Goal: Complete application form: Complete application form

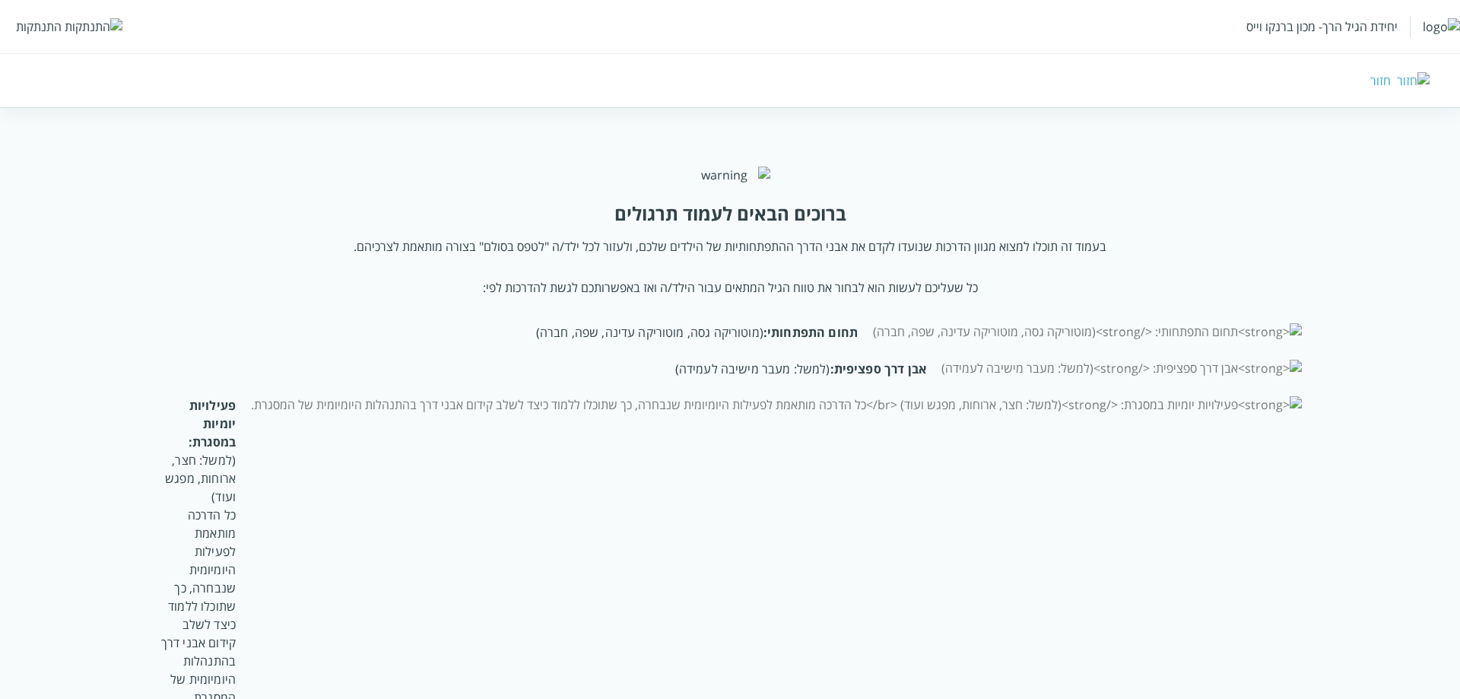
click at [71, 25] on img at bounding box center [94, 26] width 58 height 17
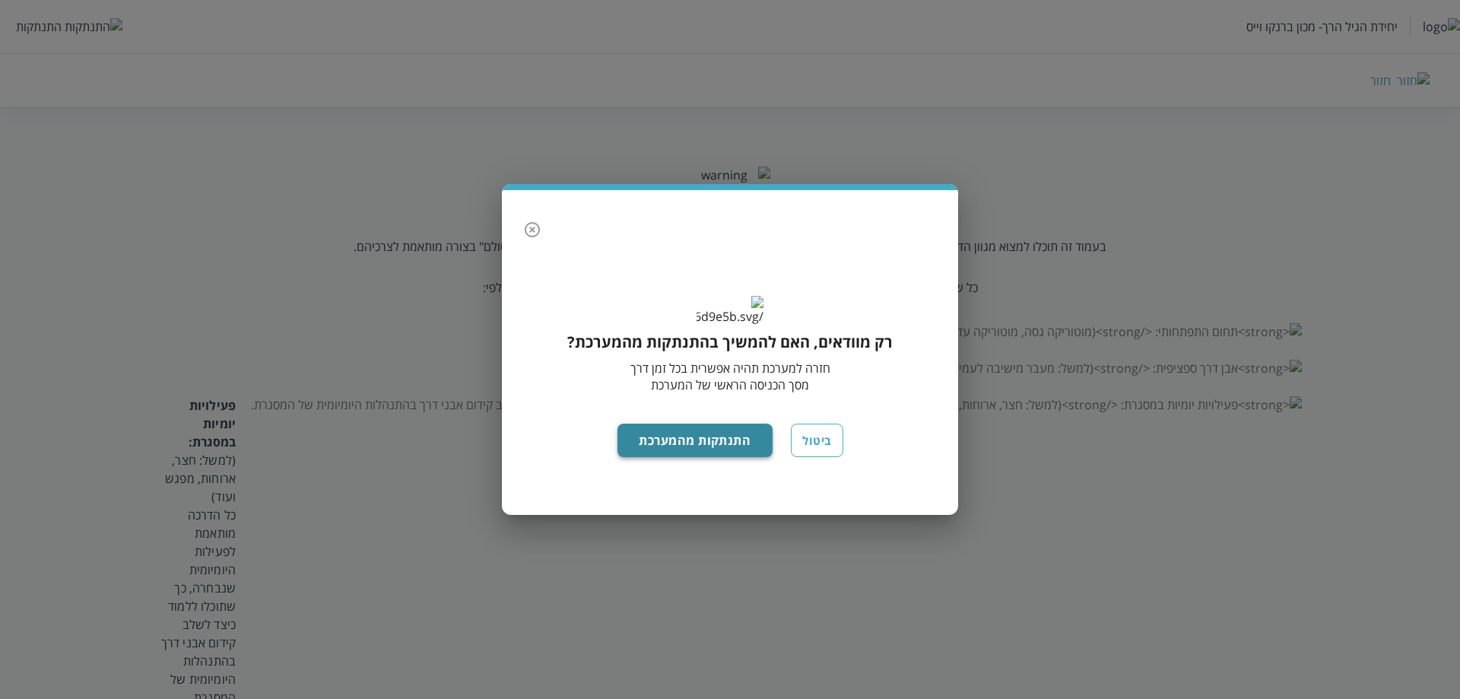
click at [699, 457] on button "התנתקות מהמערכת" at bounding box center [696, 440] width 156 height 33
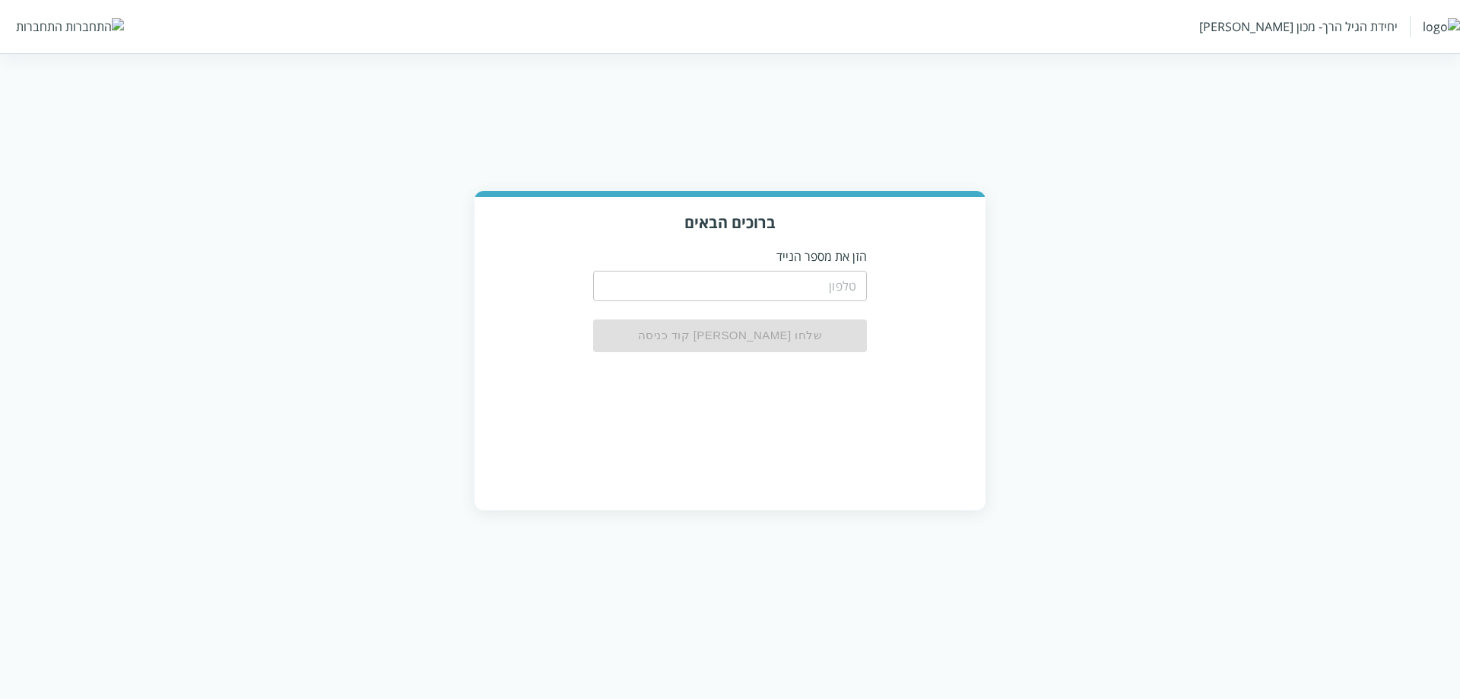
click at [794, 289] on input "tel" at bounding box center [730, 286] width 274 height 30
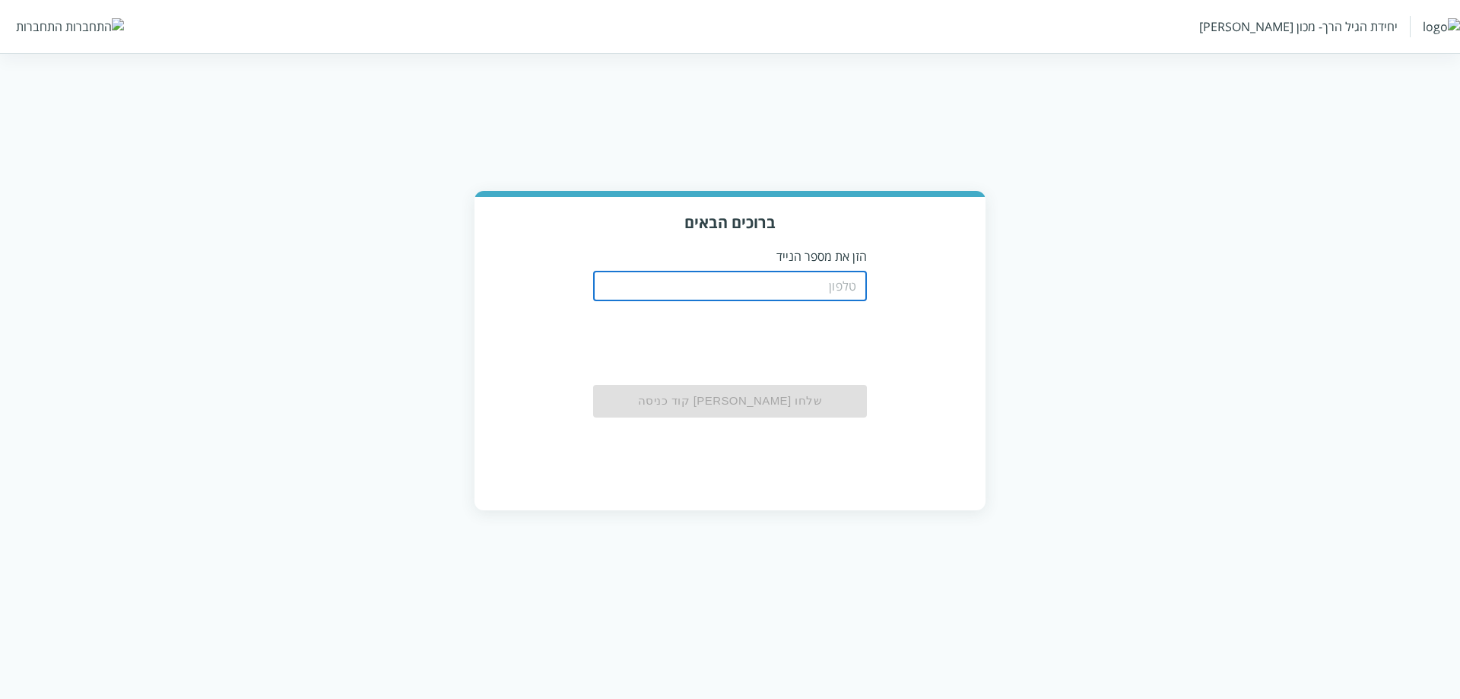
type input "0511123160"
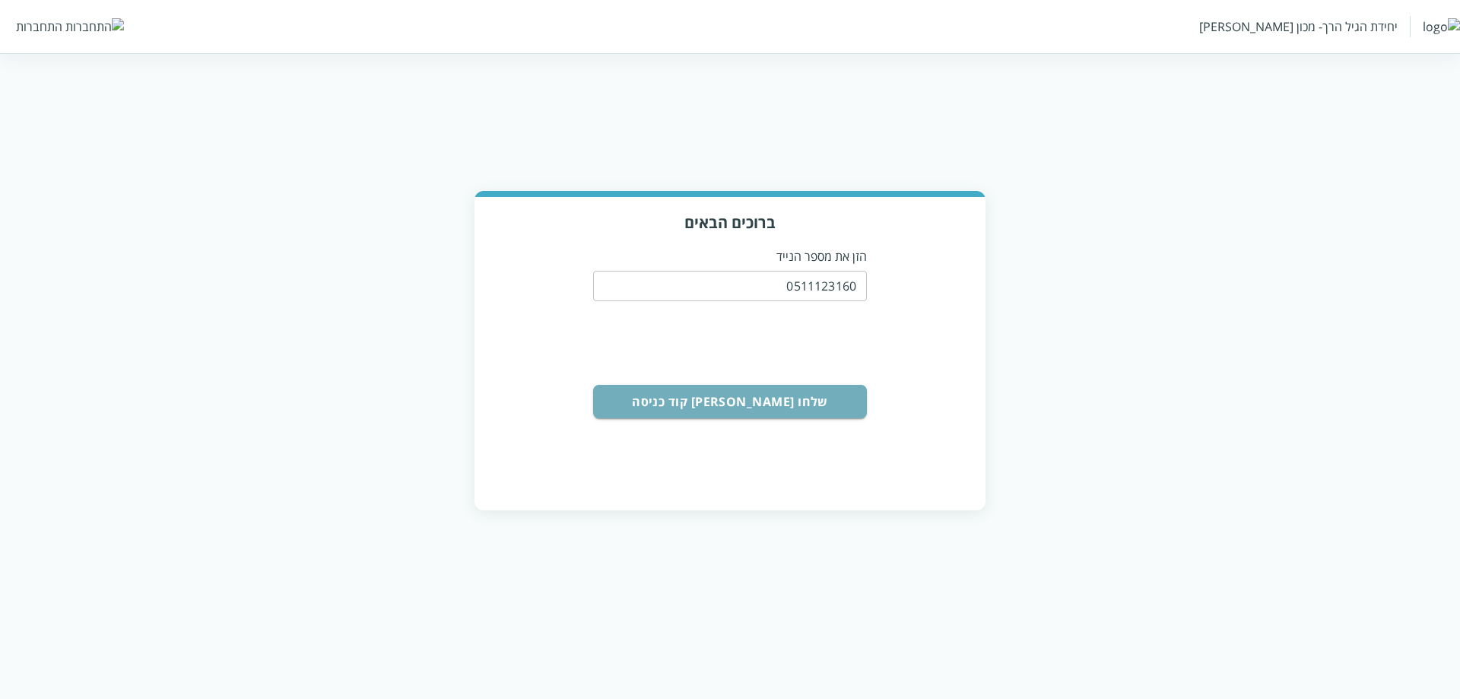
click at [753, 398] on button "שלחו [PERSON_NAME] קוד כניסה" at bounding box center [730, 401] width 274 height 33
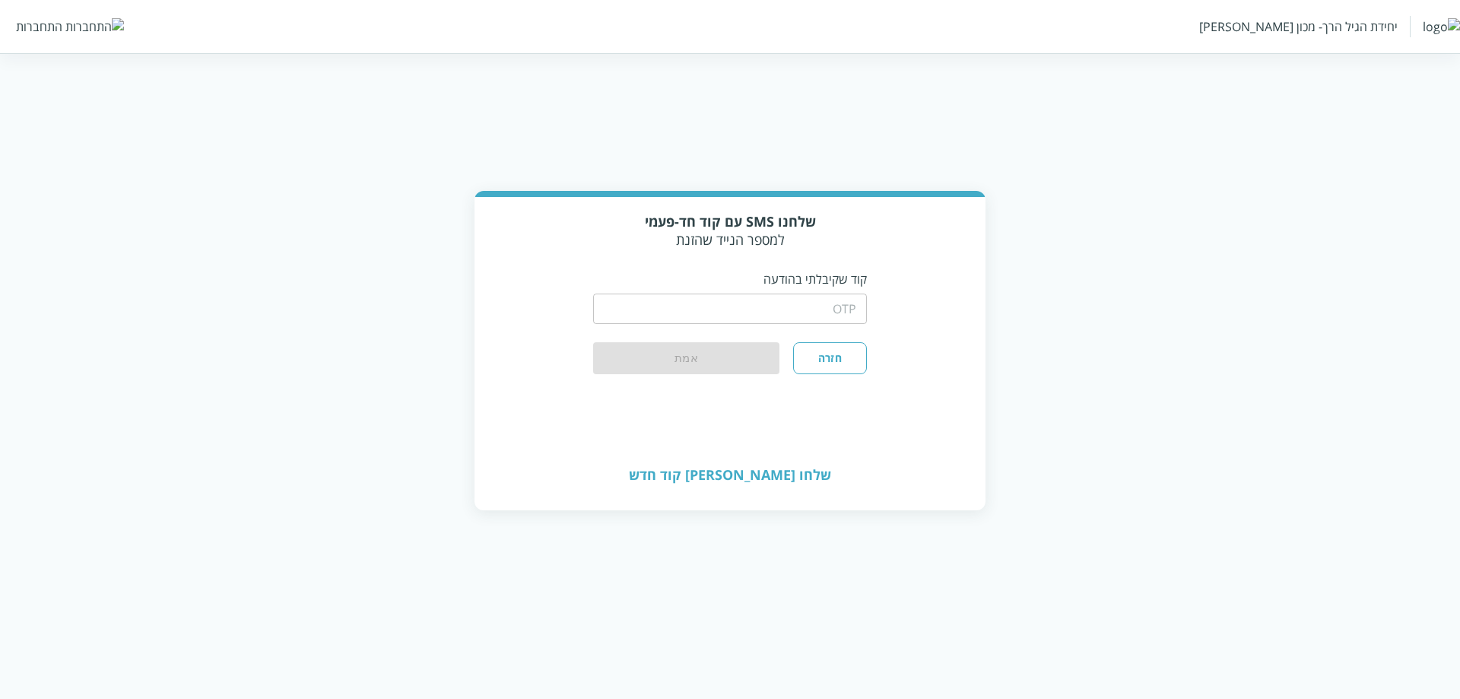
click at [757, 312] on input "string" at bounding box center [730, 309] width 274 height 30
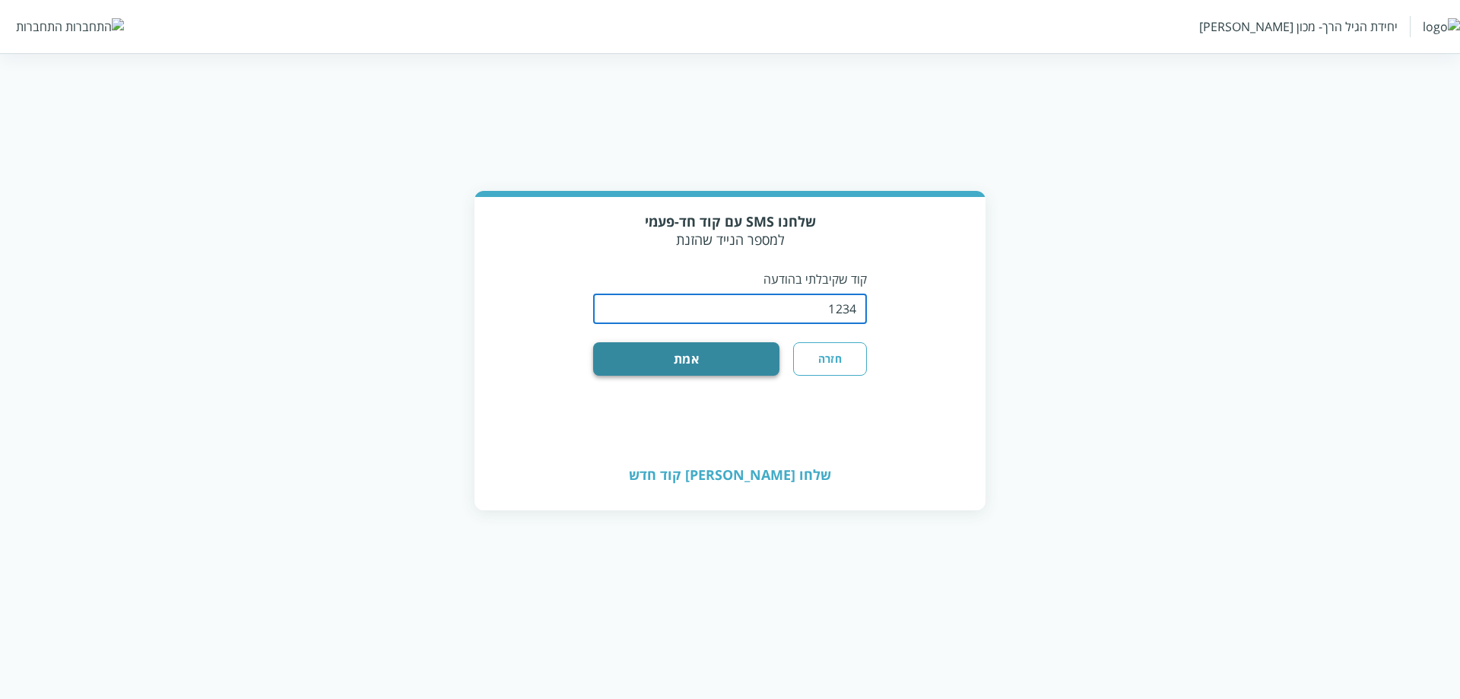
type input "1234"
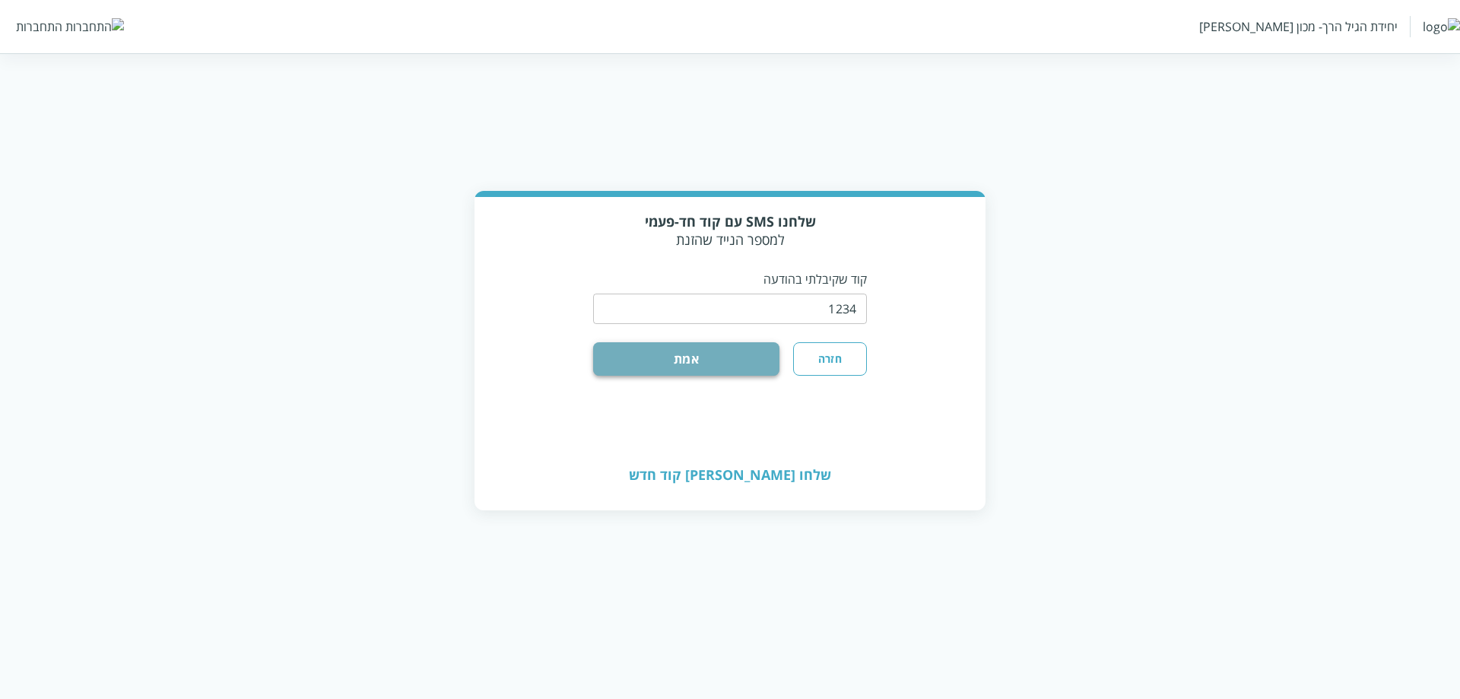
click at [640, 367] on button "אמת" at bounding box center [686, 358] width 186 height 33
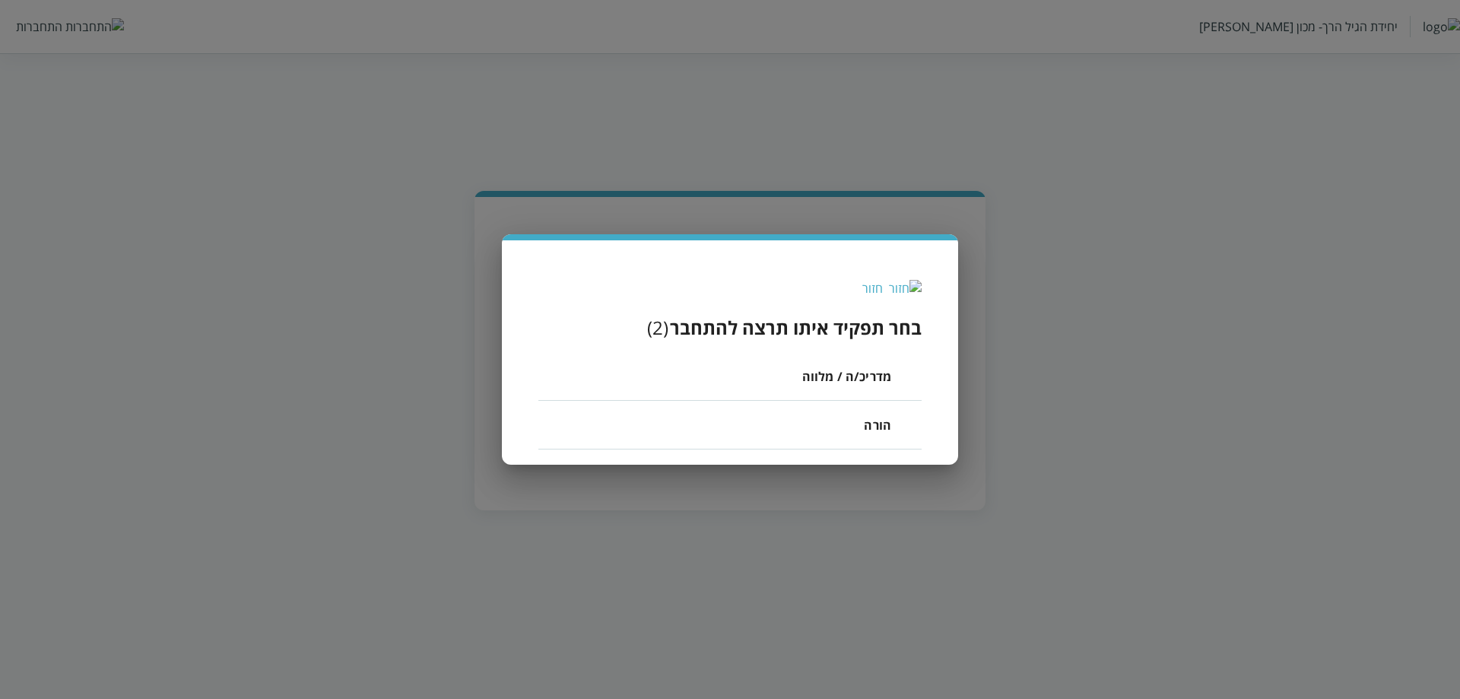
click at [780, 388] on li "מדריכ/ה / מלווה" at bounding box center [729, 376] width 383 height 49
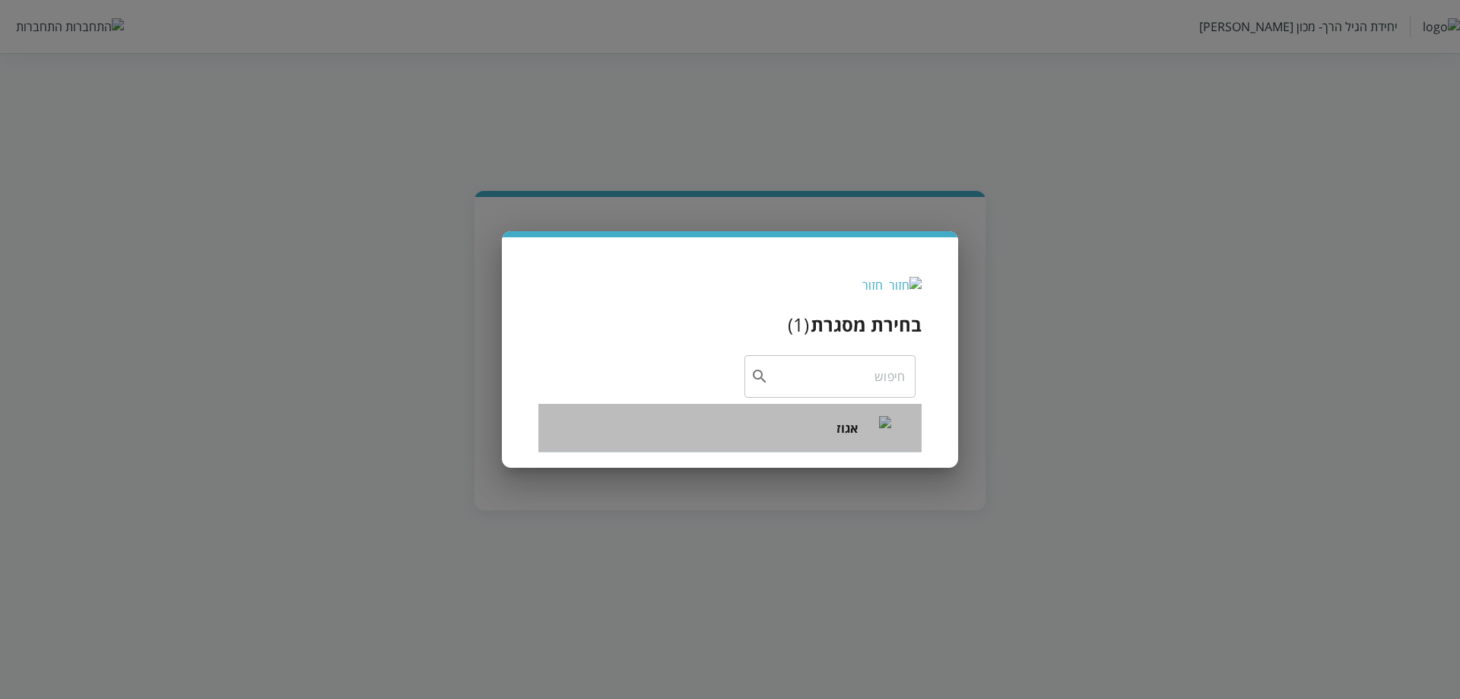
click at [738, 436] on li "אגוז" at bounding box center [729, 428] width 383 height 49
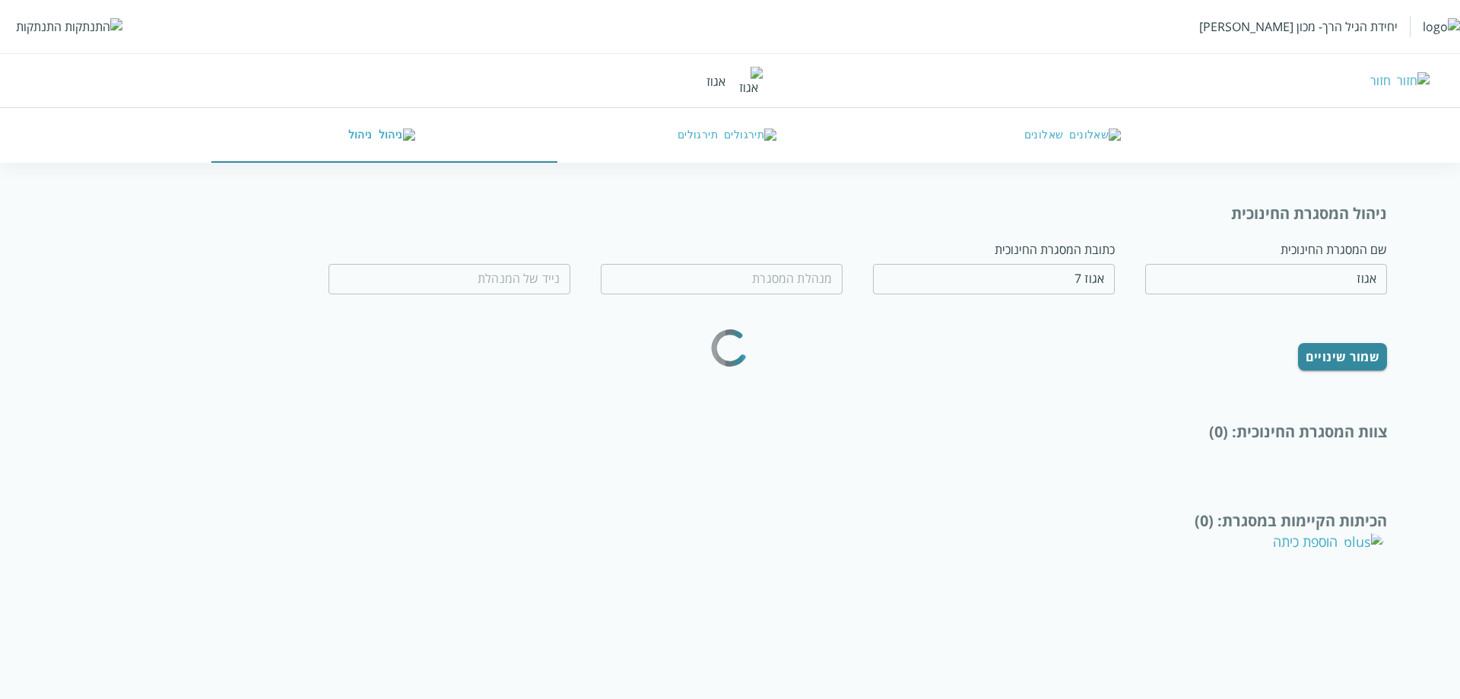
type input "טובה לבנון"
type input "0544356777"
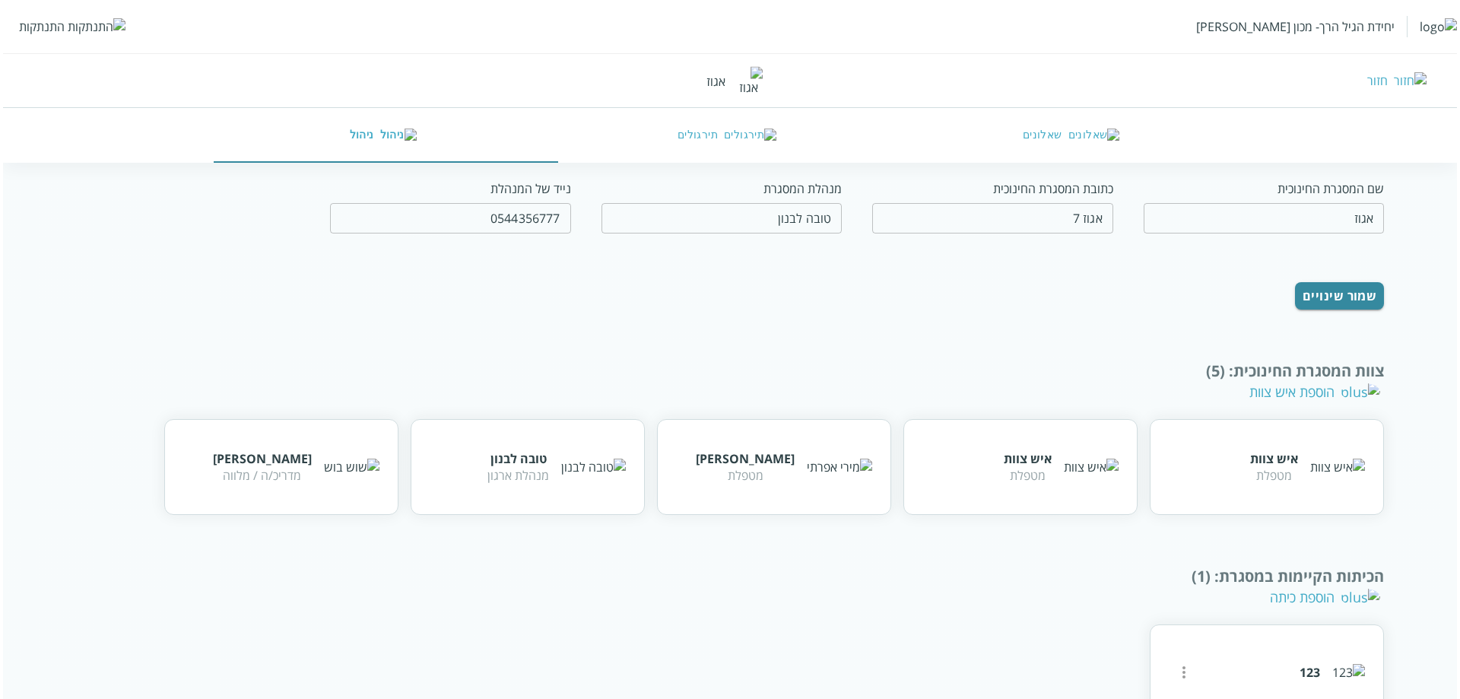
scroll to position [112, 0]
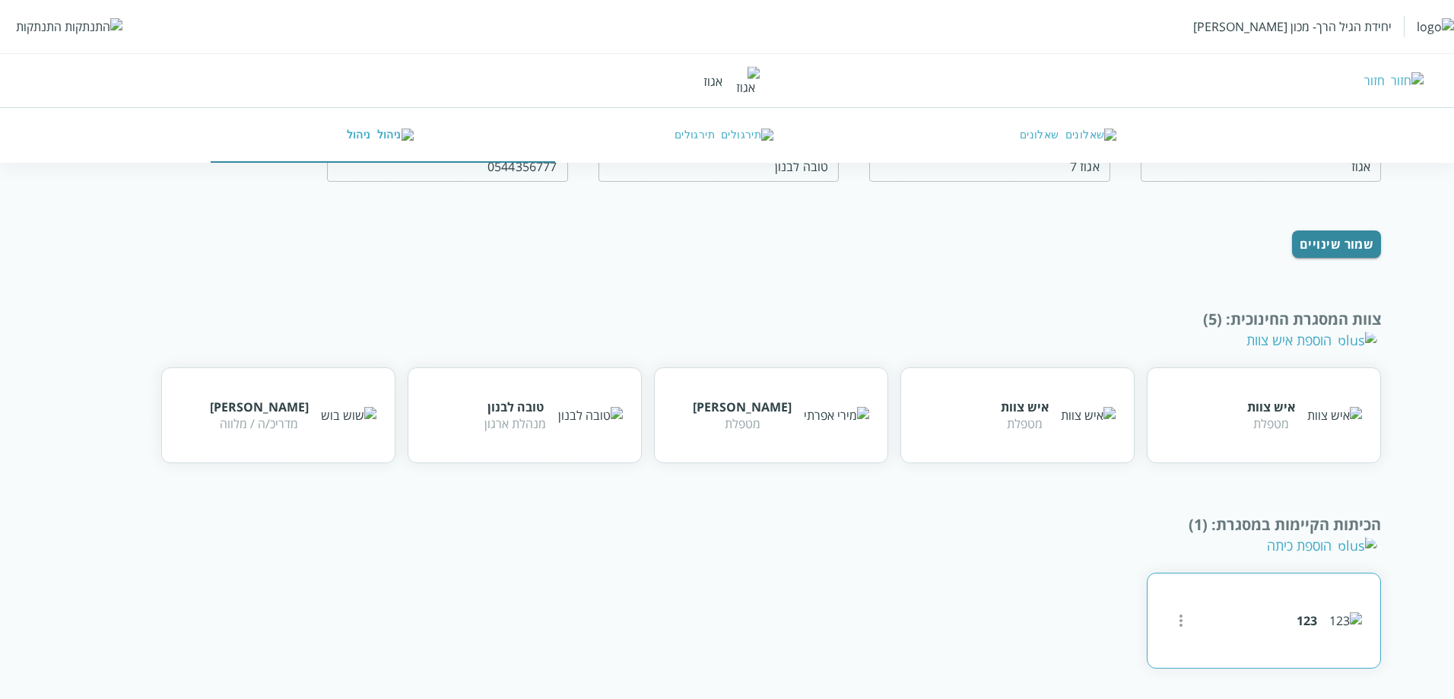
click at [1193, 624] on button "more" at bounding box center [1181, 620] width 30 height 30
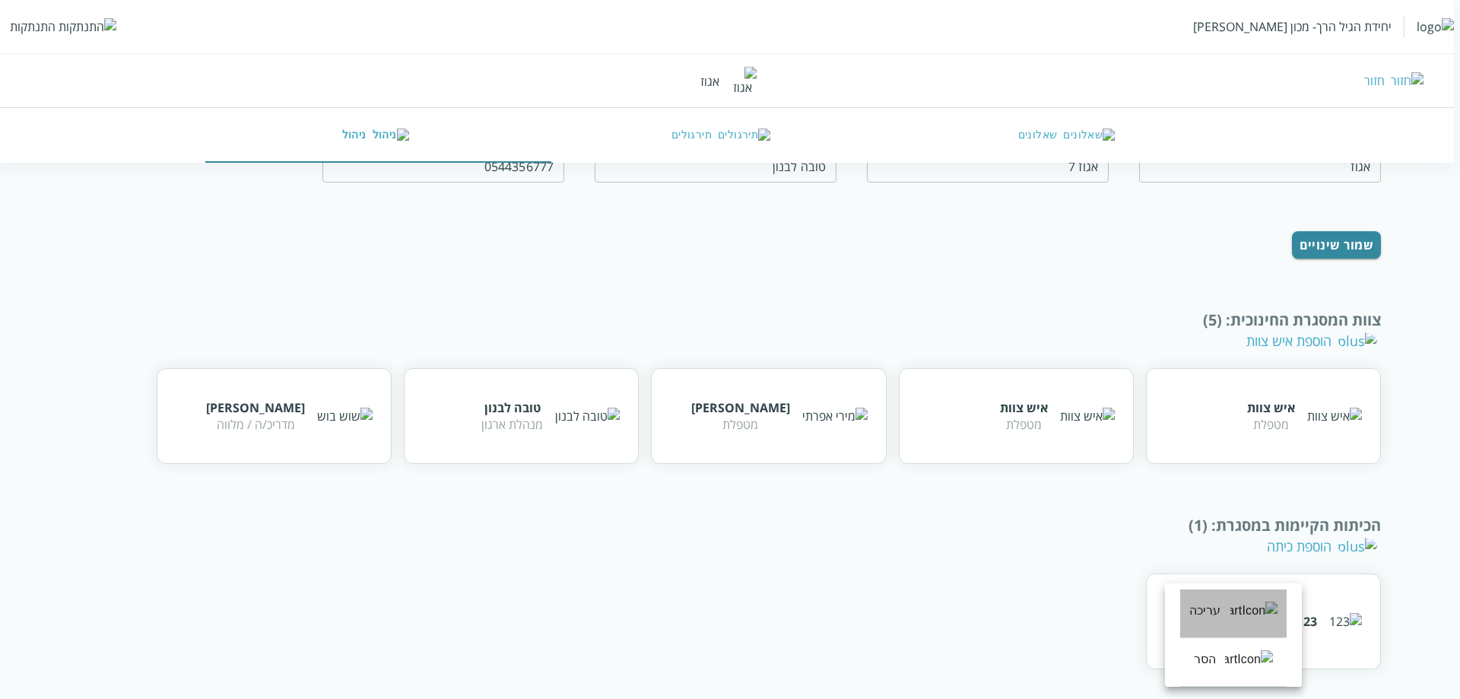
click at [1191, 613] on li "עריכה" at bounding box center [1233, 613] width 106 height 49
type input "123"
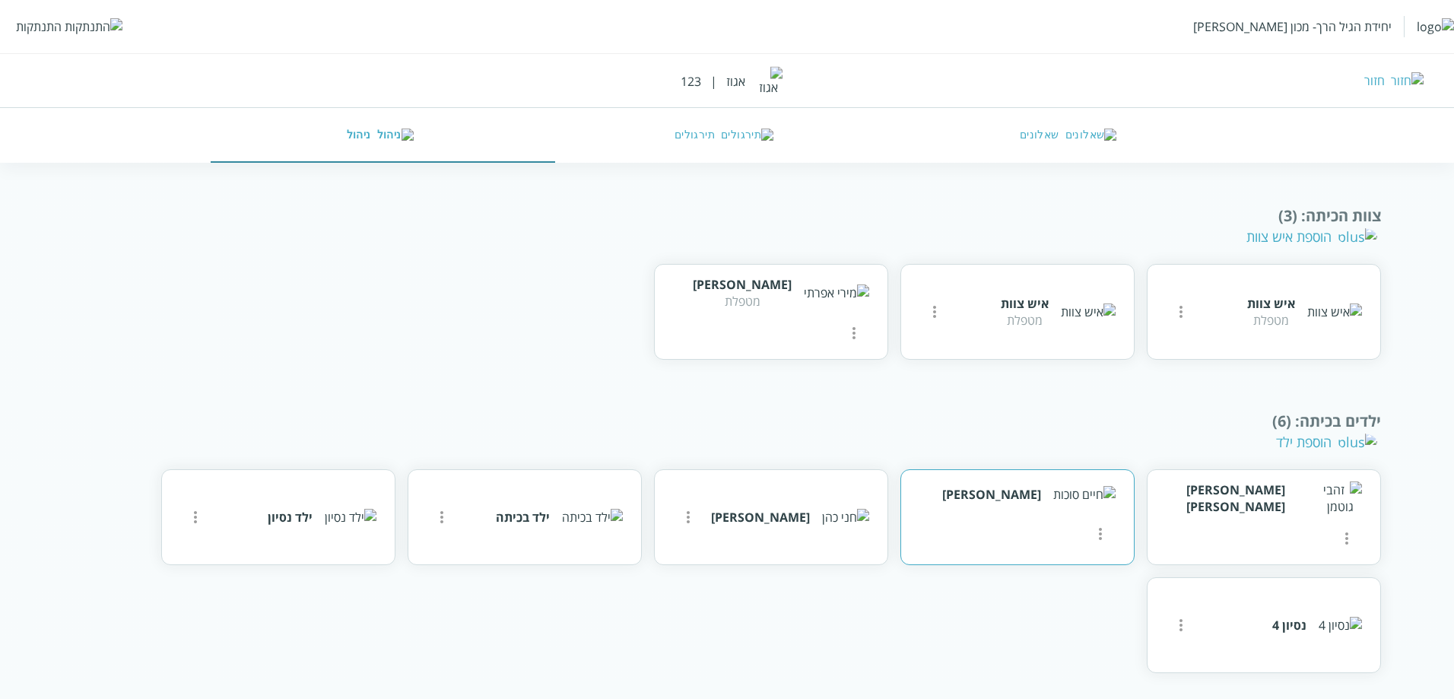
scroll to position [289, 0]
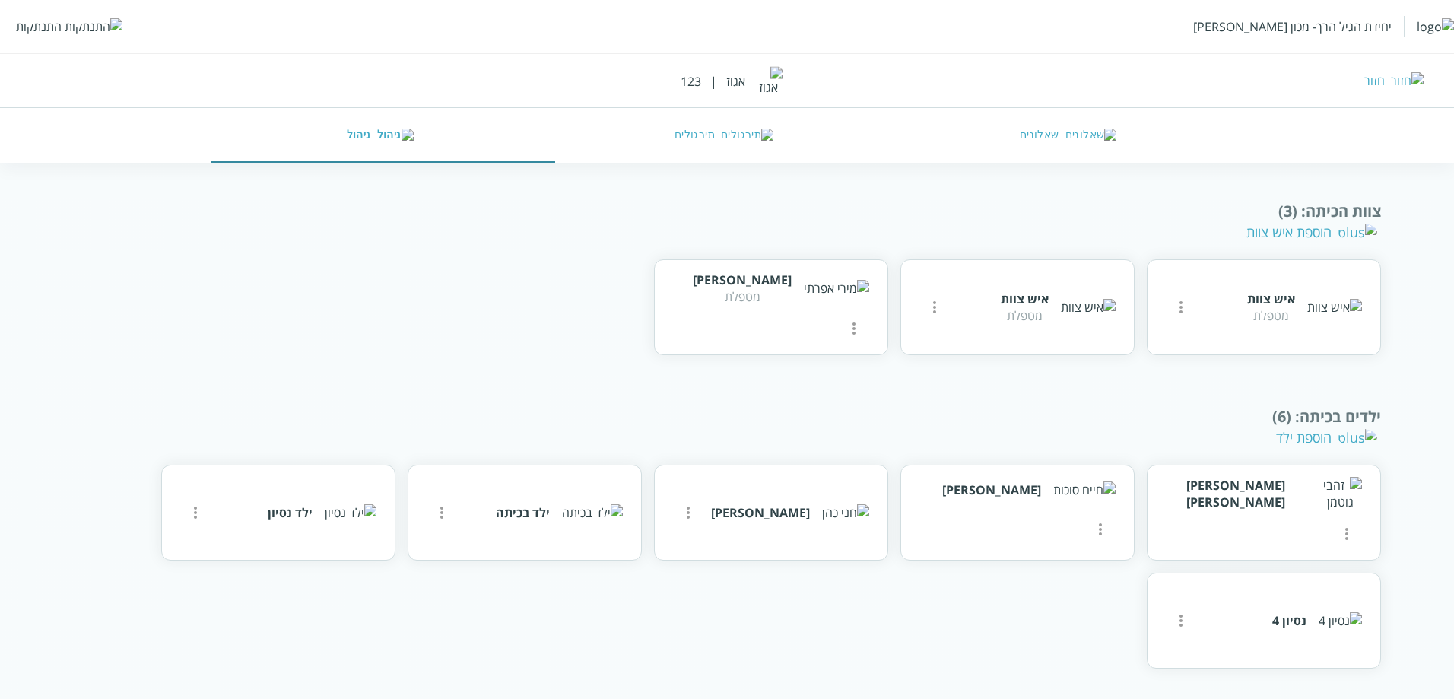
click at [1329, 440] on div "הוספת ילד" at bounding box center [1326, 437] width 101 height 18
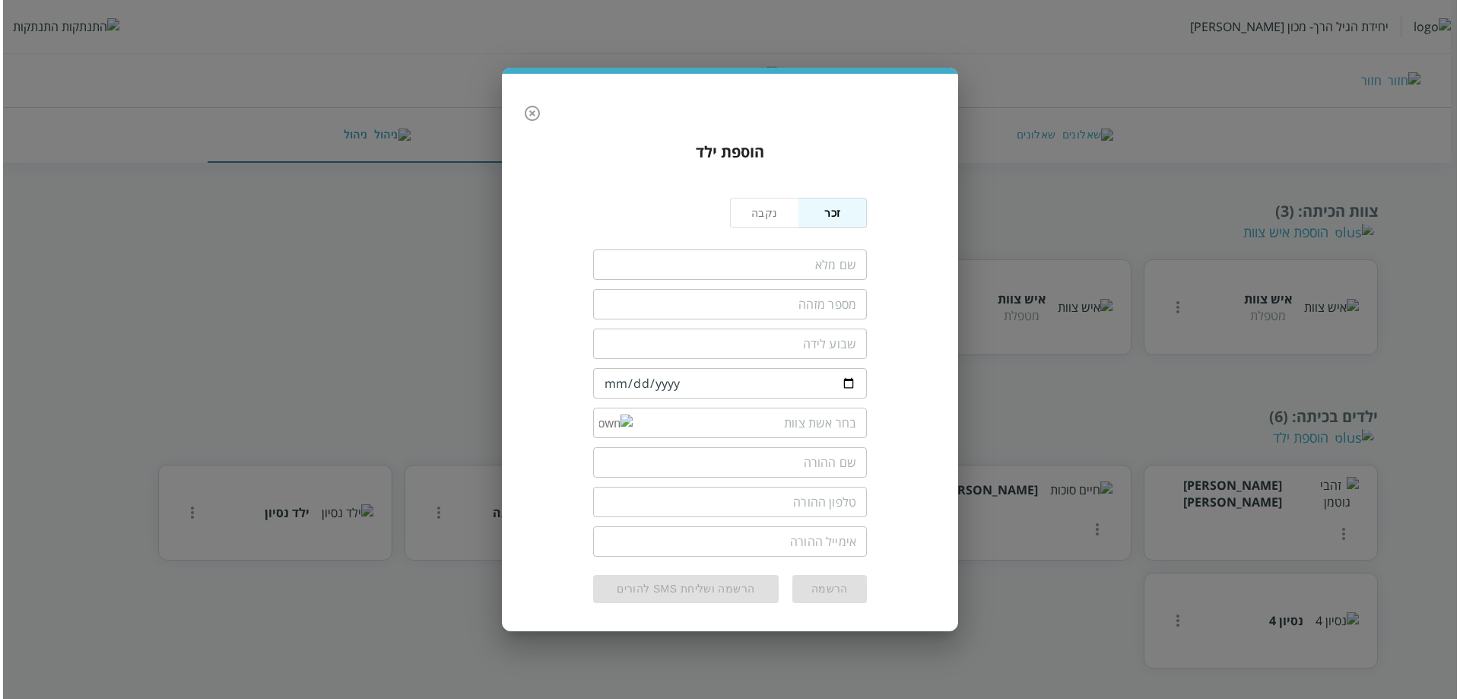
scroll to position [73, 0]
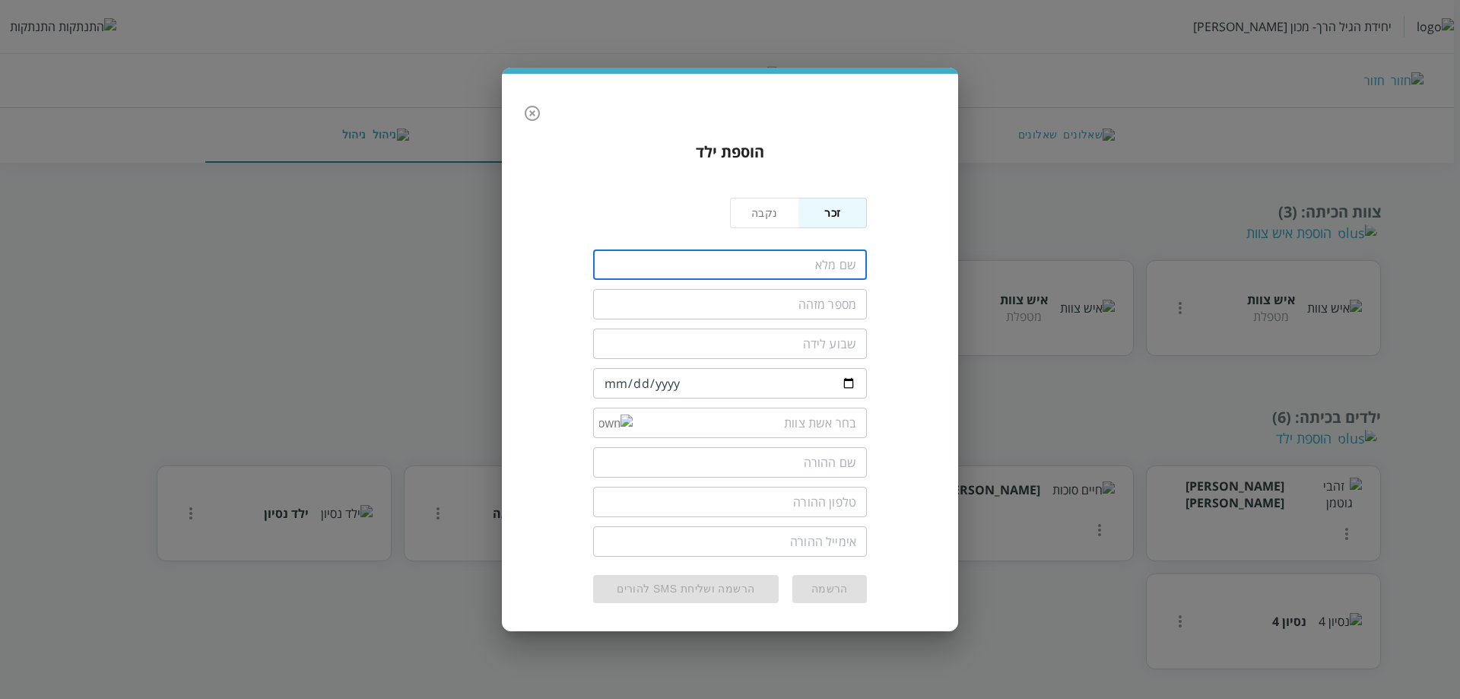
click at [802, 261] on input "fullName" at bounding box center [730, 264] width 274 height 30
type input "[PERSON_NAME]"
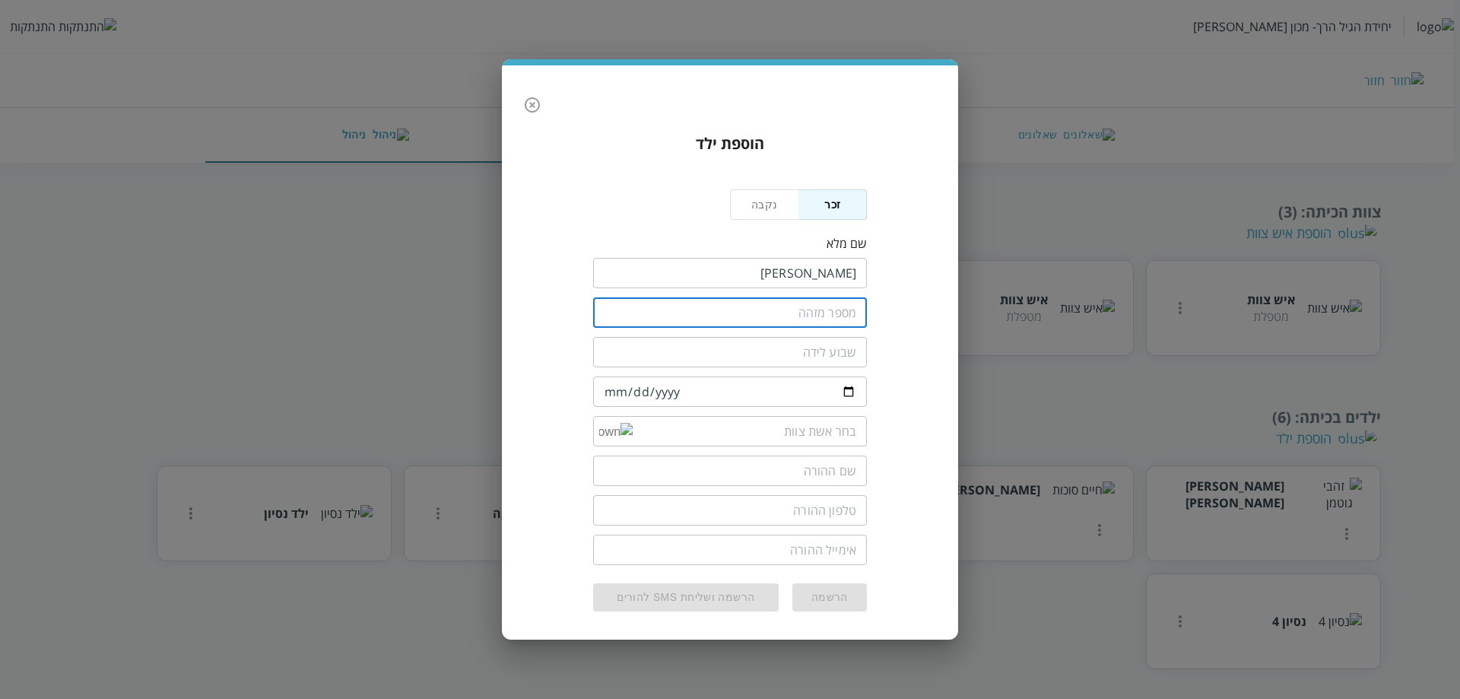
click at [809, 307] on input "text" at bounding box center [730, 312] width 274 height 30
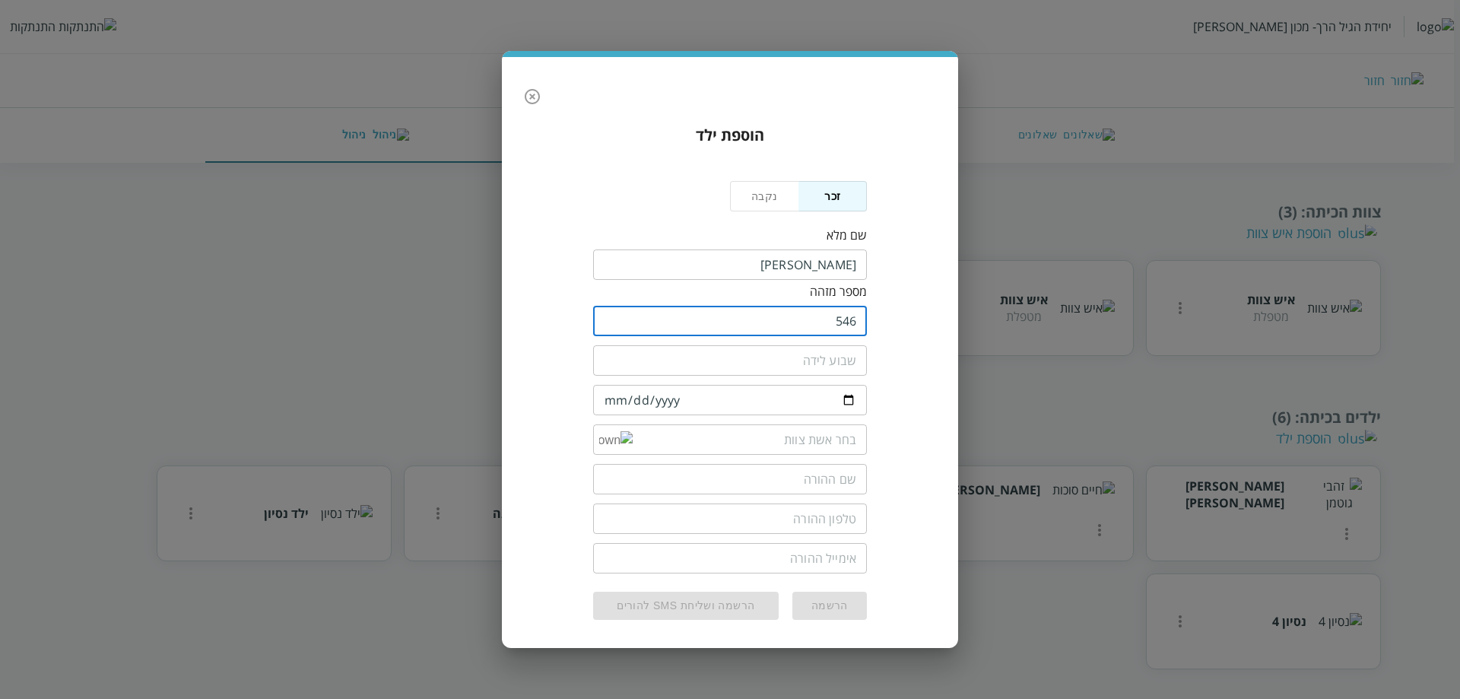
type input "546"
click at [804, 357] on input "number" at bounding box center [730, 360] width 274 height 30
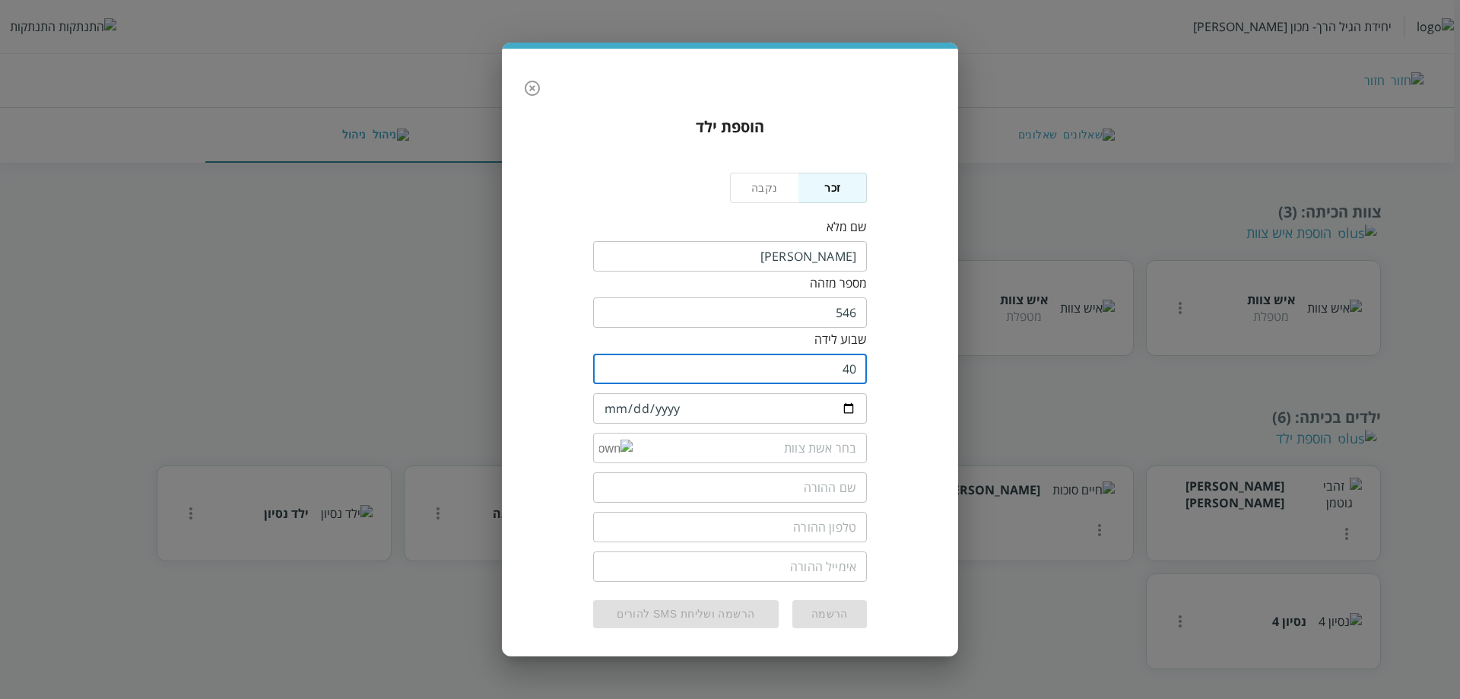
type input "40"
click at [620, 409] on input "date" at bounding box center [730, 408] width 274 height 30
click at [612, 408] on input "date" at bounding box center [730, 408] width 274 height 30
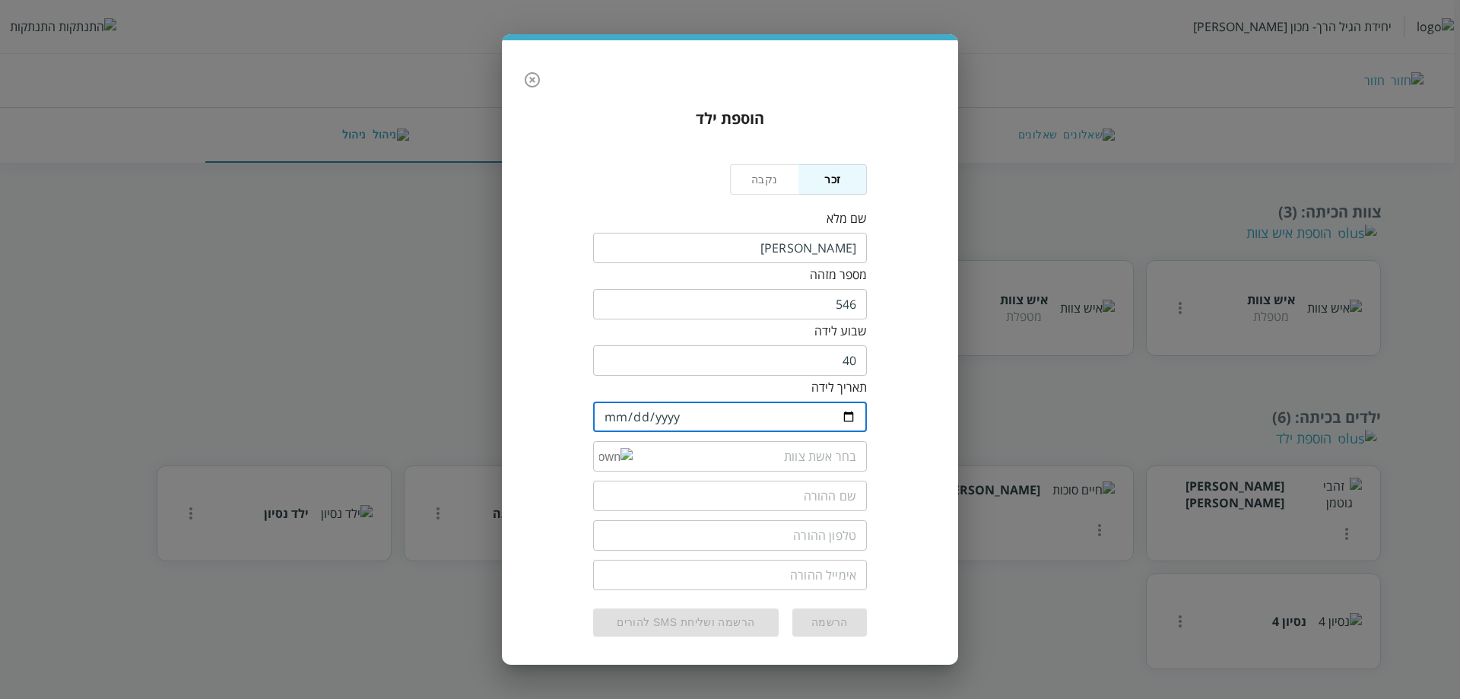
type input "[DATE]"
click at [904, 415] on div "הוספת ילד נקבה זכר שם מלא ​ מספר מזהה 546 ​ שבוע לידה 40 ​ תאריך לידה [DEMOGRAP…" at bounding box center [730, 372] width 426 height 554
click at [767, 455] on input "list" at bounding box center [745, 456] width 224 height 30
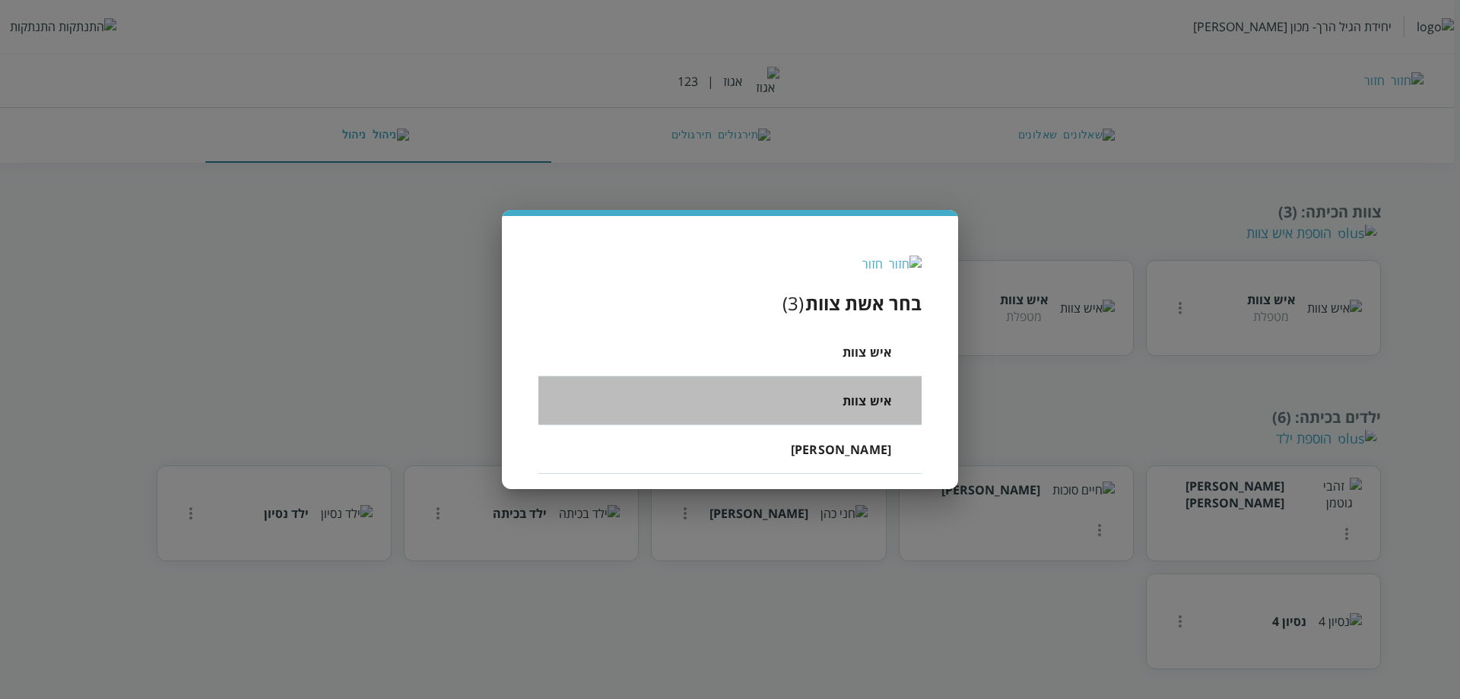
click at [830, 386] on li "איש צוות" at bounding box center [729, 400] width 383 height 49
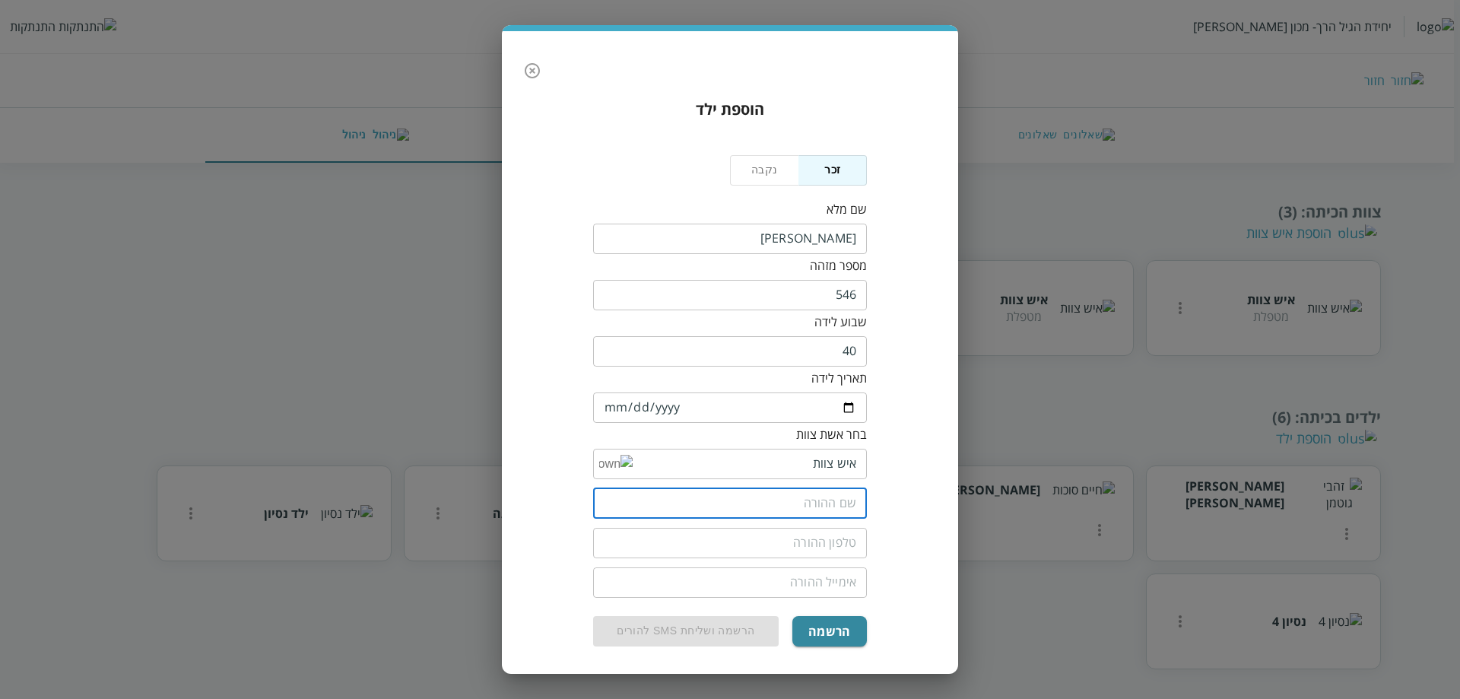
click at [793, 510] on input "text" at bounding box center [730, 503] width 274 height 30
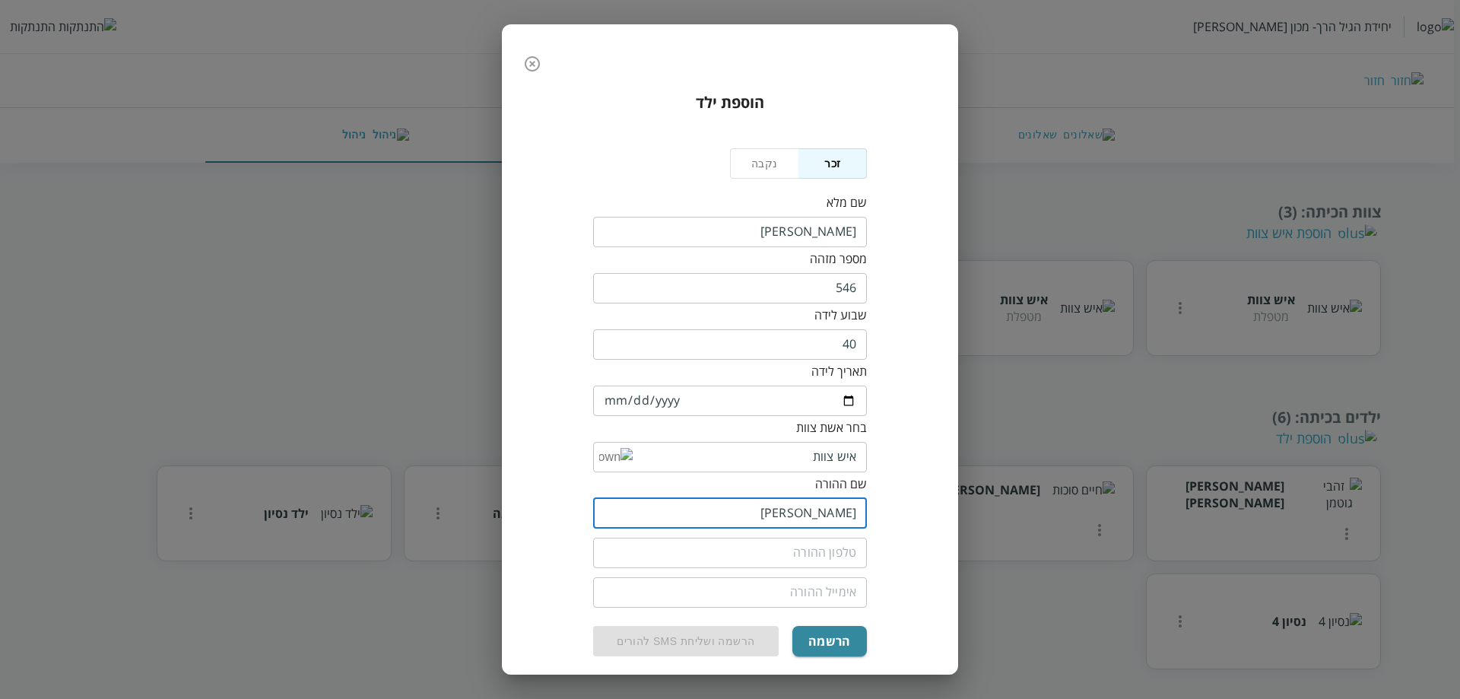
drag, startPoint x: 801, startPoint y: 513, endPoint x: 840, endPoint y: 513, distance: 39.6
click at [840, 513] on input "[PERSON_NAME]" at bounding box center [730, 513] width 274 height 30
type input "[PERSON_NAME]"
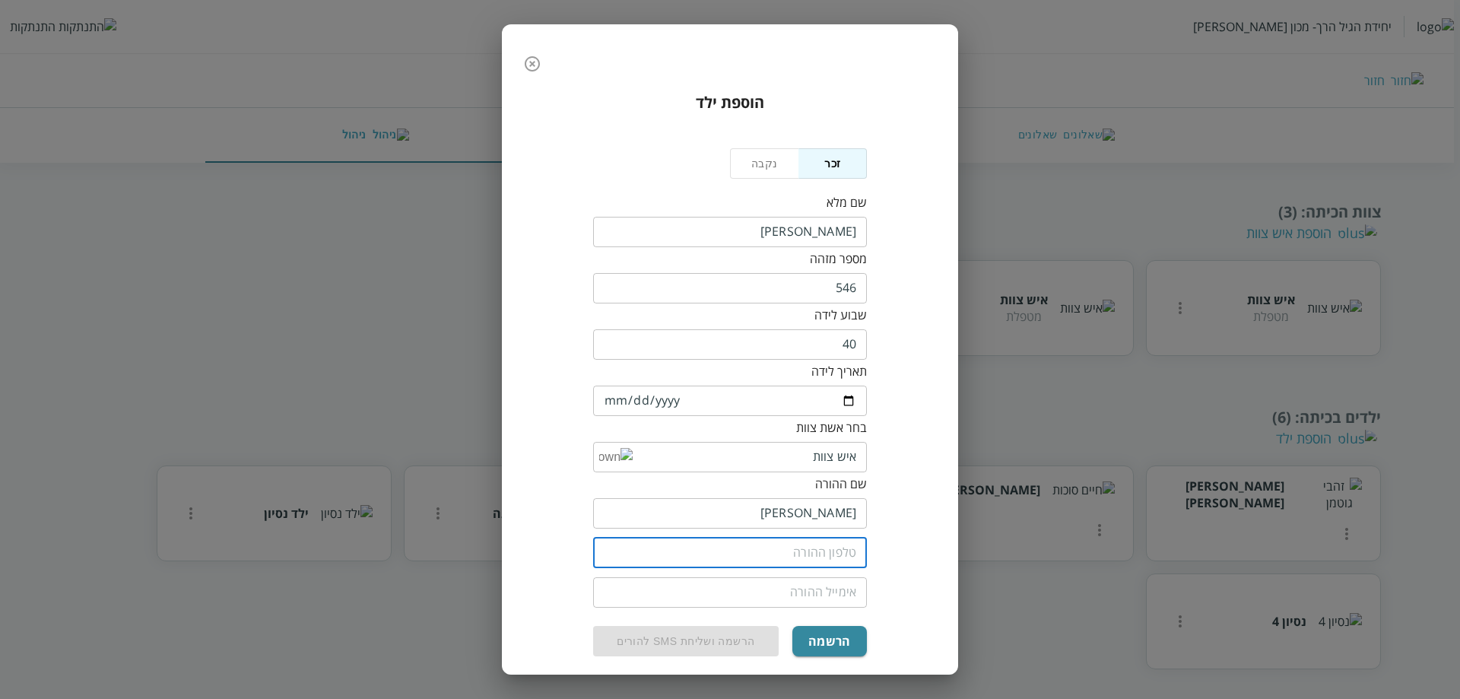
click at [803, 554] on input "tel" at bounding box center [730, 553] width 274 height 30
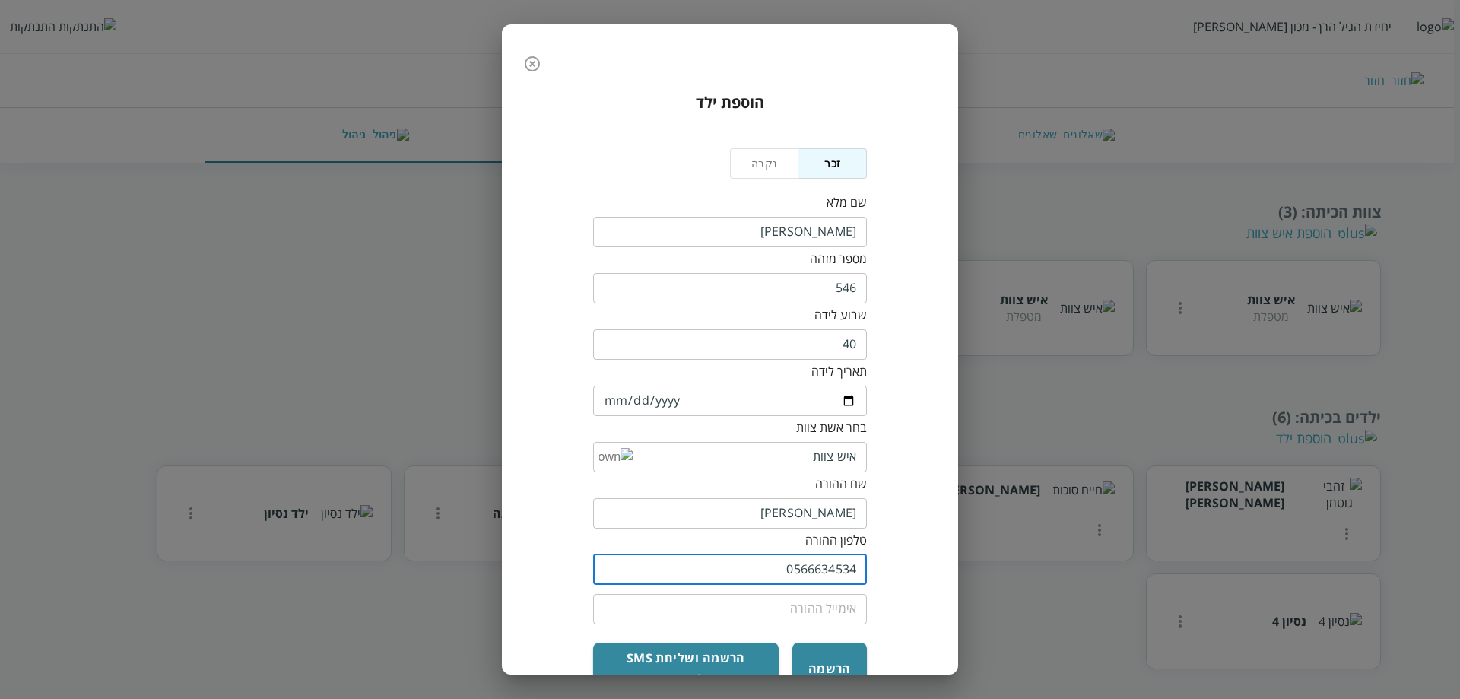
type input "0566634534"
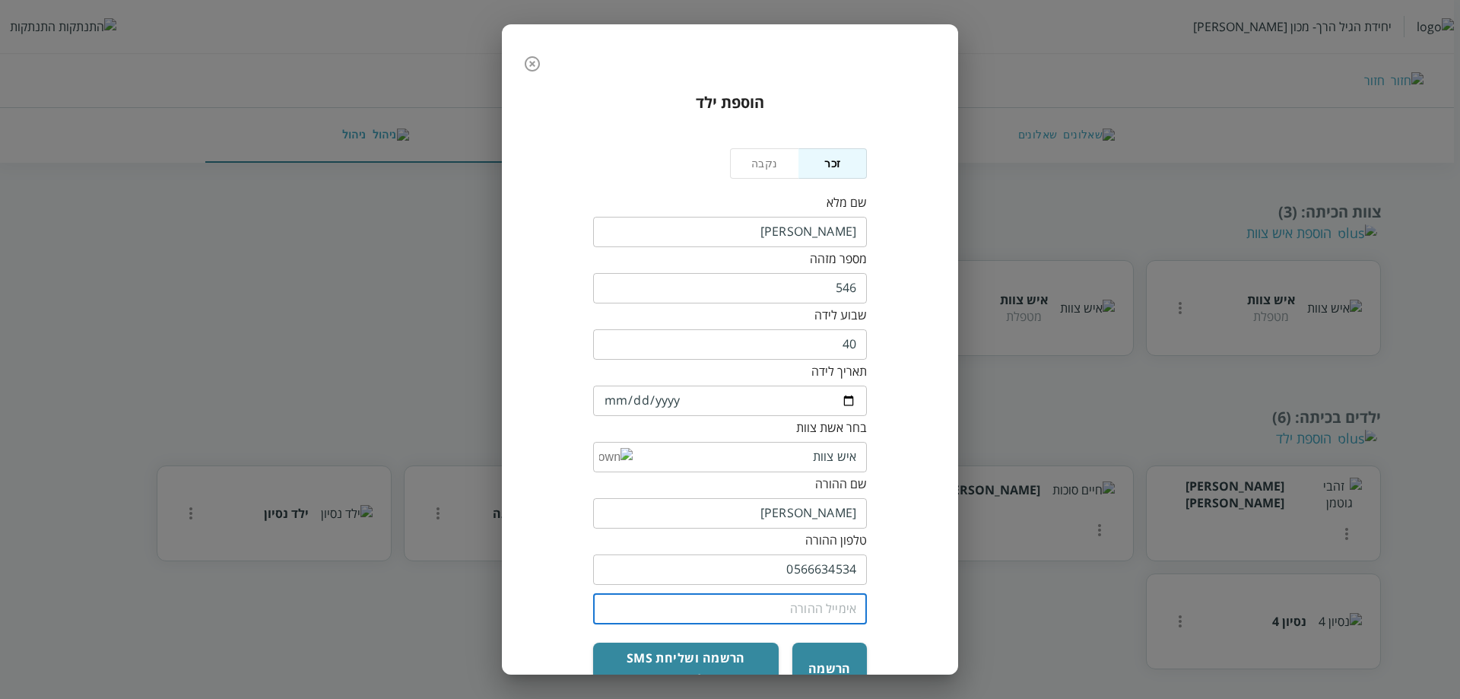
click at [803, 606] on input "email" at bounding box center [730, 609] width 274 height 30
type input "[EMAIL_ADDRESS][DOMAIN_NAME]"
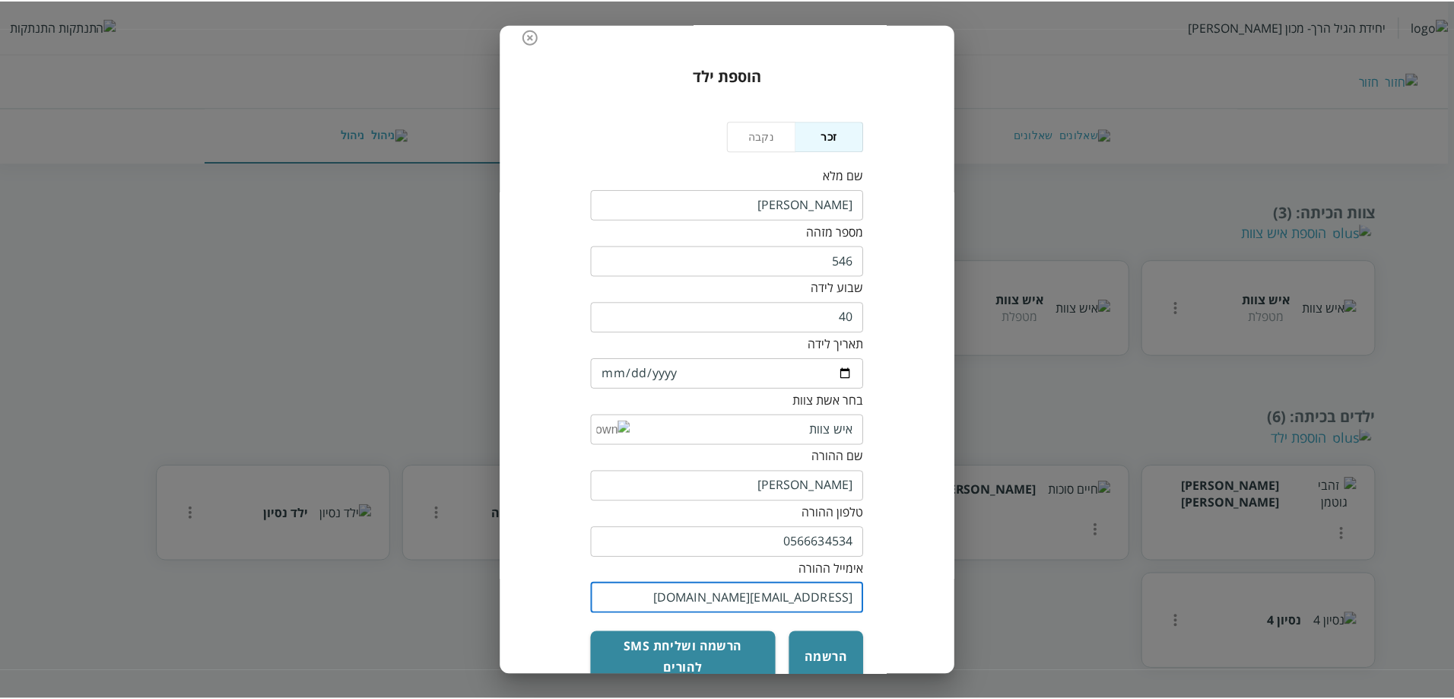
scroll to position [43, 0]
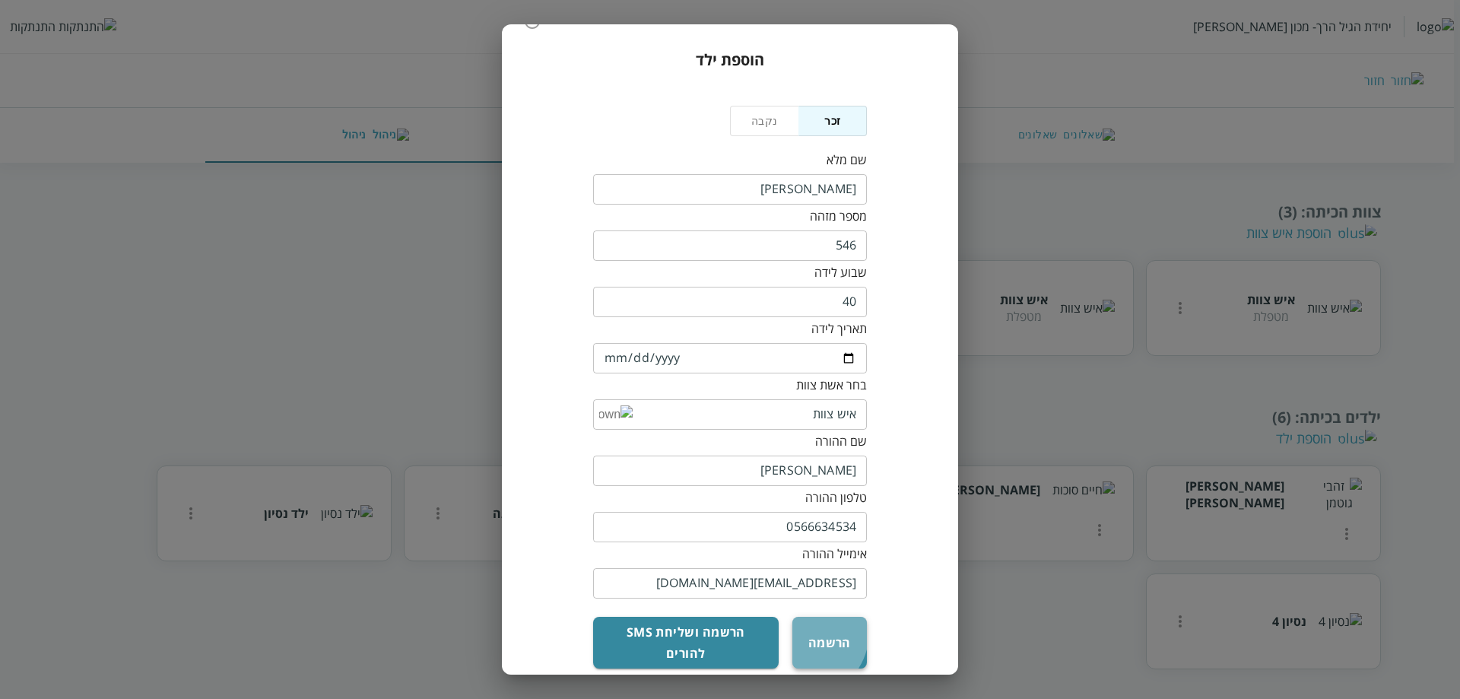
click at [803, 632] on button "הרשמה" at bounding box center [829, 643] width 75 height 52
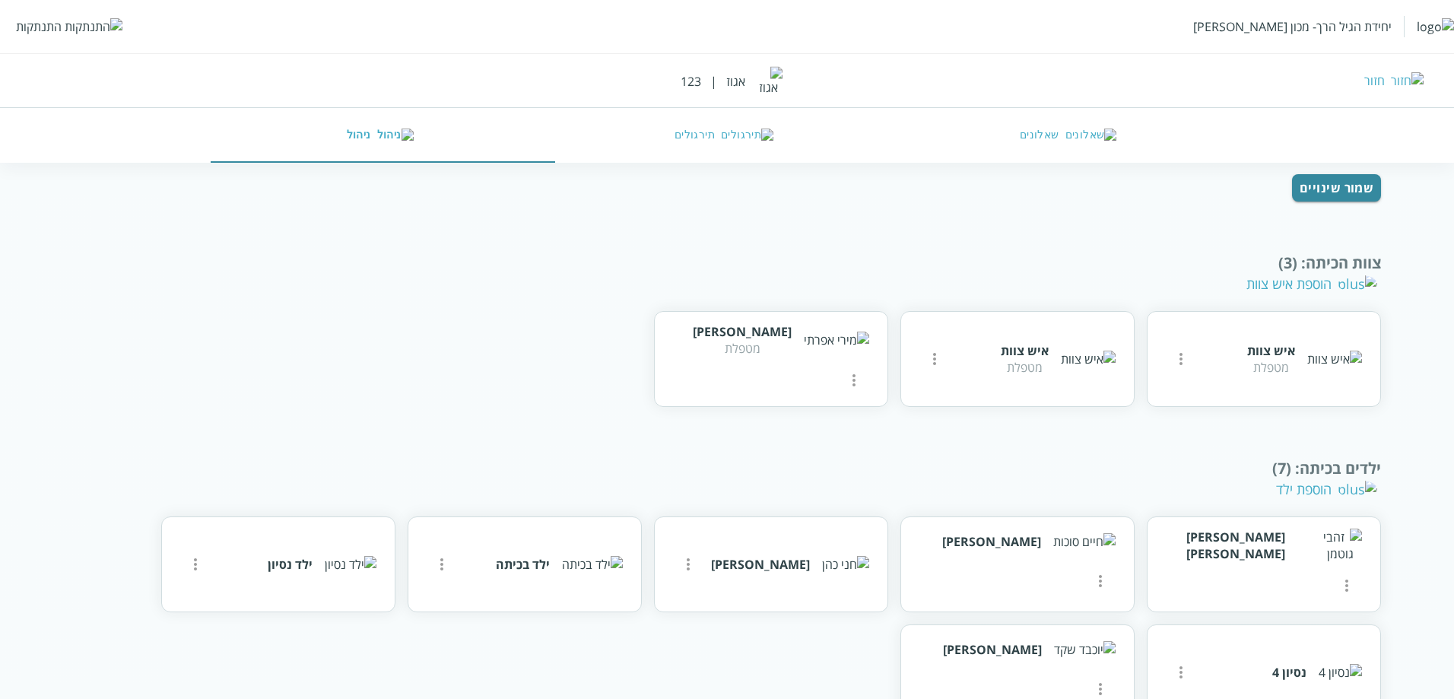
scroll to position [289, 0]
